Goal: Navigation & Orientation: Find specific page/section

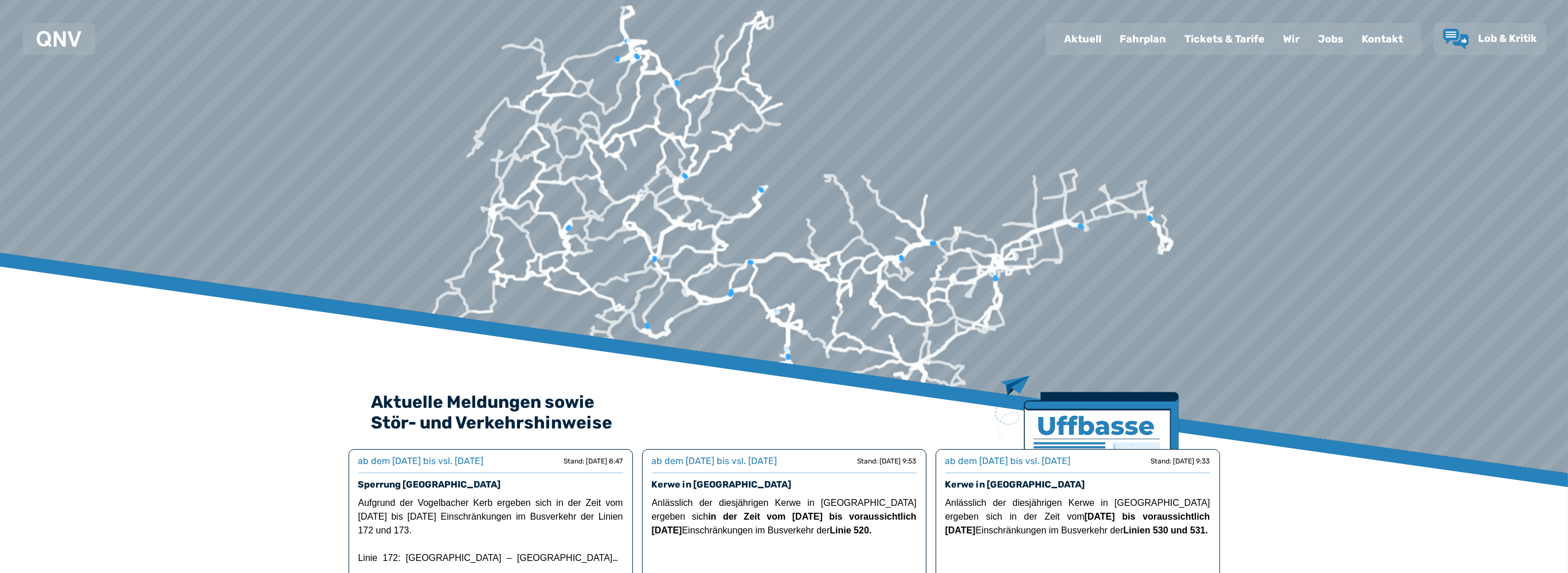
click at [632, 43] on icon at bounding box center [626, 51] width 16 height 20
click at [632, 41] on div at bounding box center [793, 16] width 3030 height 1329
click at [1096, 38] on div "Aktuell" at bounding box center [1083, 38] width 55 height 30
select select "*"
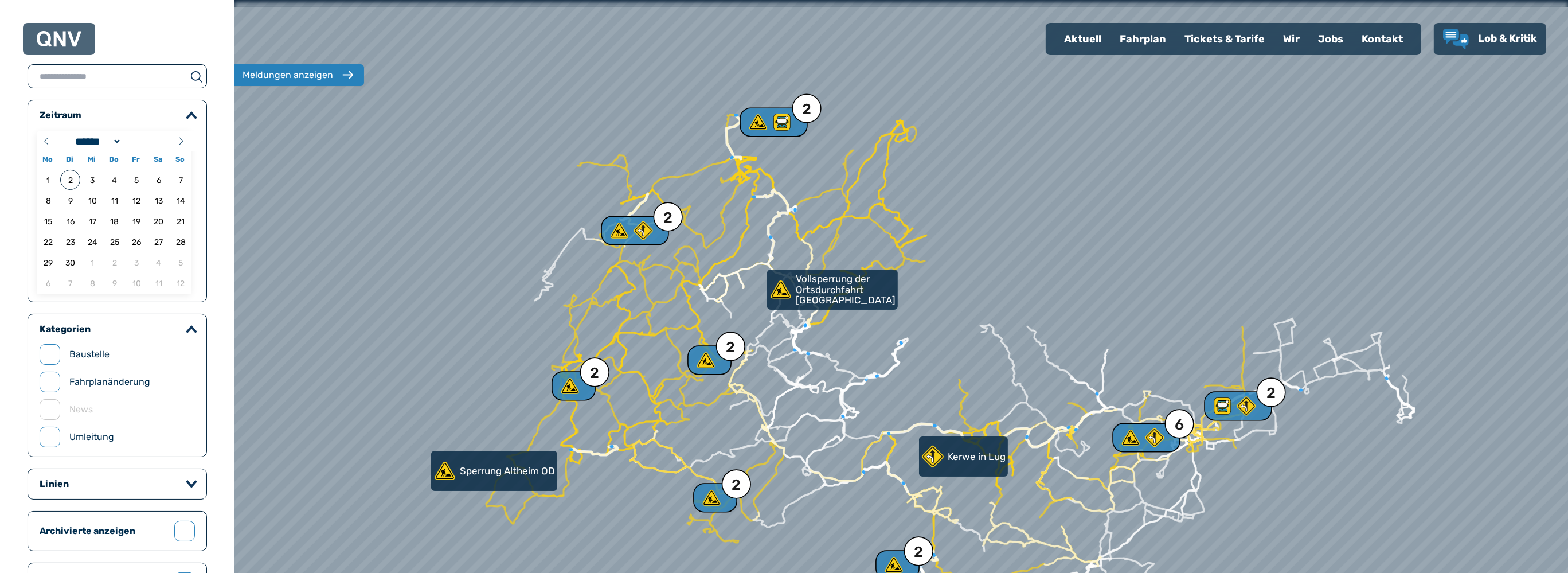
click at [1151, 37] on div "Fahrplan" at bounding box center [1143, 38] width 65 height 30
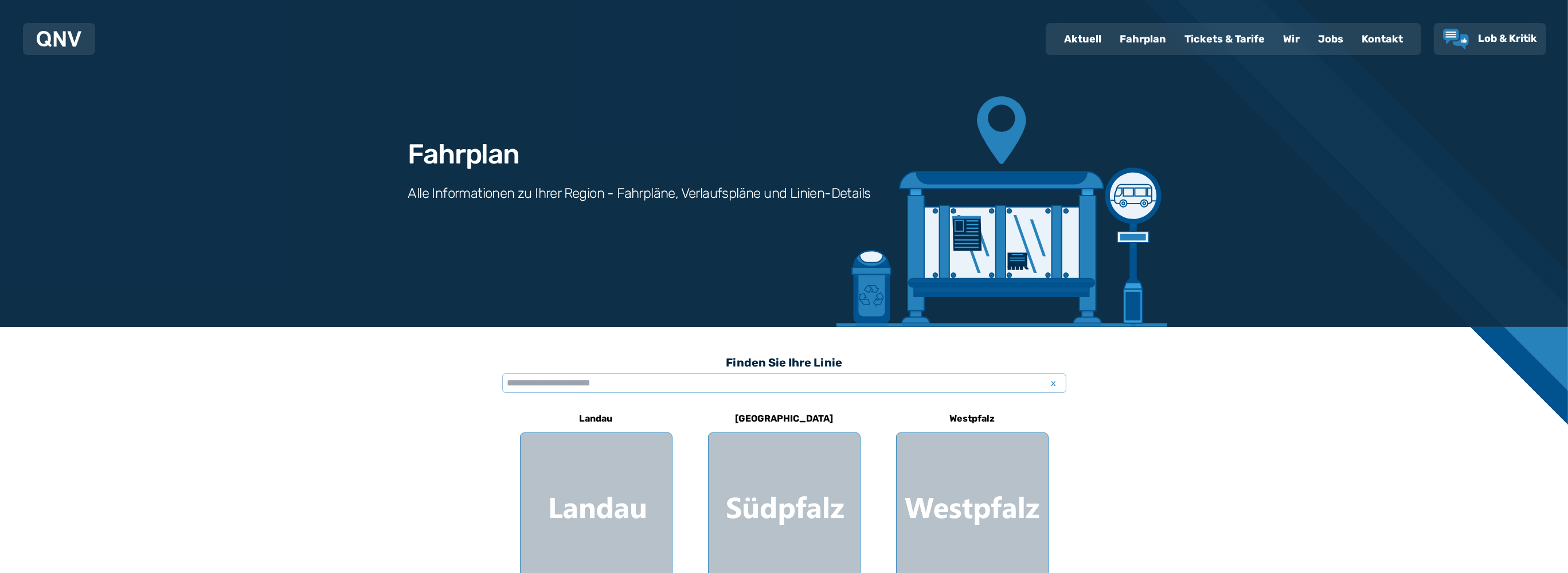
scroll to position [105, 0]
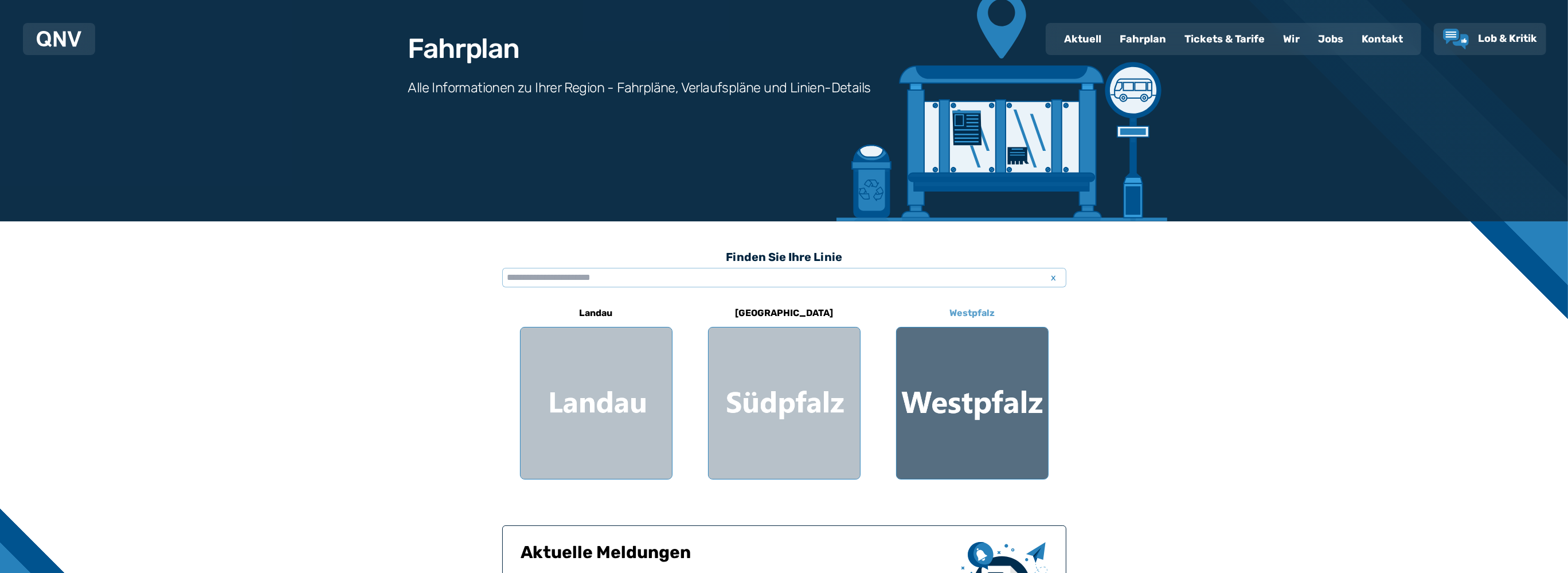
click at [984, 386] on div at bounding box center [972, 403] width 151 height 151
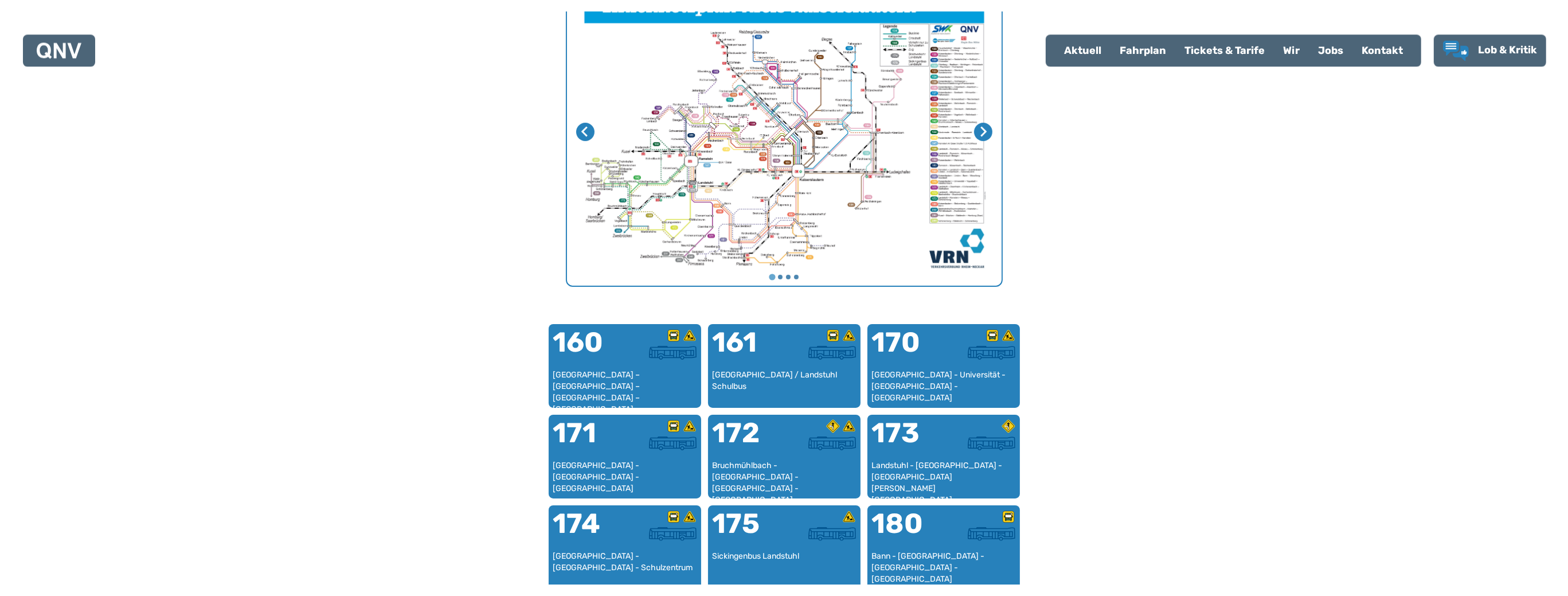
scroll to position [376, 0]
